Goal: Task Accomplishment & Management: Use online tool/utility

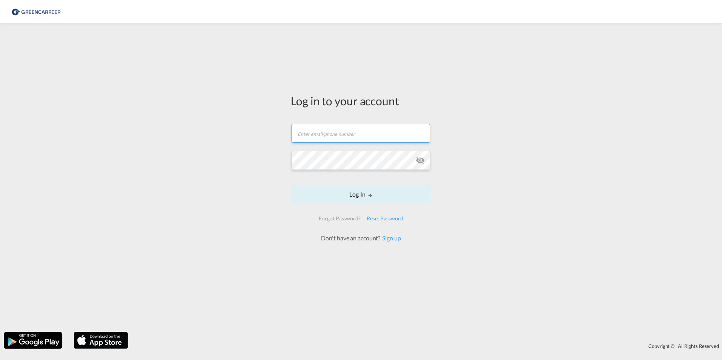
type input "[DOMAIN_NAME][EMAIL_ADDRESS][DOMAIN_NAME]"
click at [342, 205] on form "[DOMAIN_NAME][EMAIL_ADDRESS][DOMAIN_NAME] Email field is required Password fiel…" at bounding box center [361, 179] width 140 height 126
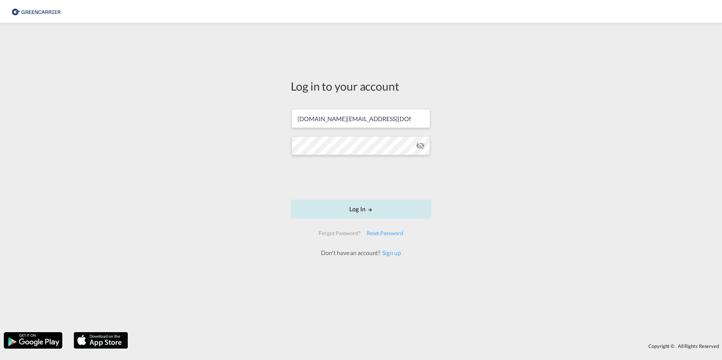
click at [343, 208] on button "Log In" at bounding box center [361, 209] width 140 height 19
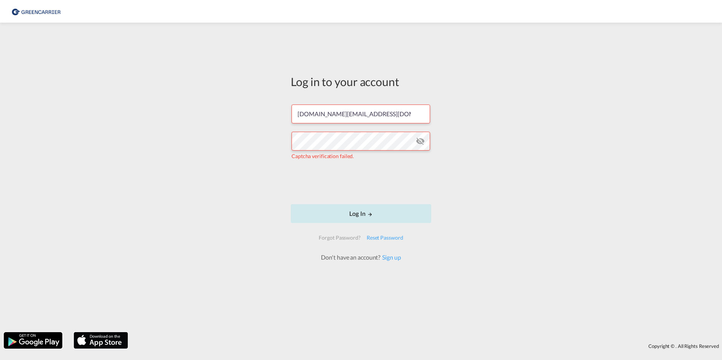
click at [353, 212] on button "Log In" at bounding box center [361, 213] width 140 height 19
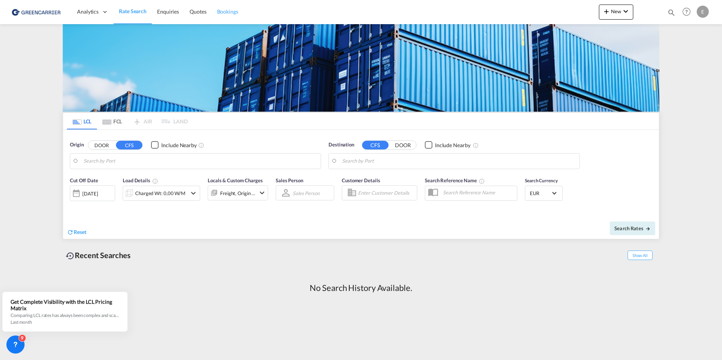
click at [229, 12] on span "Bookings" at bounding box center [227, 11] width 21 height 6
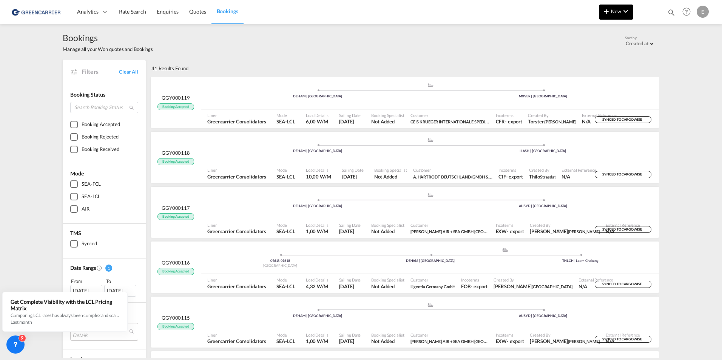
click at [621, 16] on button "New" at bounding box center [616, 12] width 34 height 15
click at [613, 52] on div "Bookings" at bounding box center [605, 56] width 28 height 19
